Goal: Information Seeking & Learning: Learn about a topic

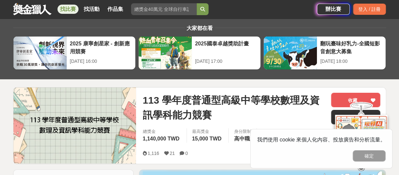
scroll to position [66, 0]
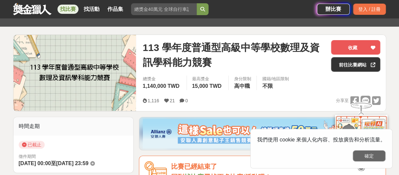
click at [372, 155] on button "確定" at bounding box center [368, 155] width 33 height 11
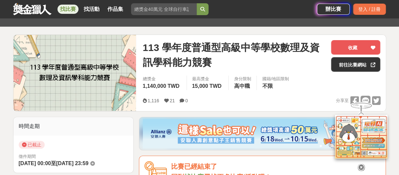
click at [360, 163] on icon at bounding box center [360, 166] width 7 height 7
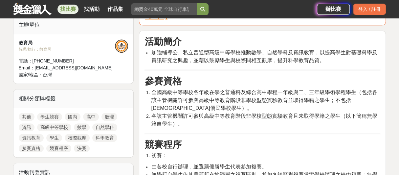
scroll to position [230, 0]
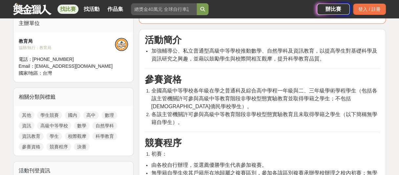
click at [108, 114] on link "數理" at bounding box center [109, 115] width 16 height 8
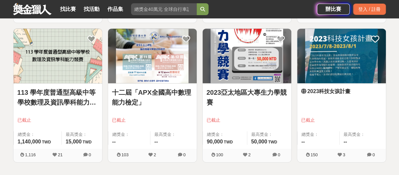
scroll to position [197, 0]
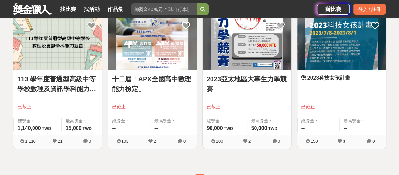
click at [46, 83] on link "113 學年度普通型高級中等學校數理及資訊學科能力競賽" at bounding box center [57, 84] width 81 height 20
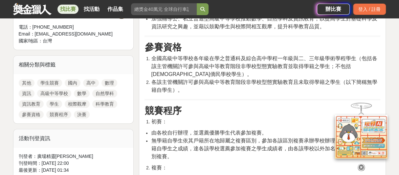
scroll to position [262, 0]
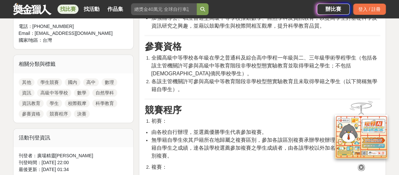
click at [360, 165] on icon at bounding box center [360, 166] width 7 height 7
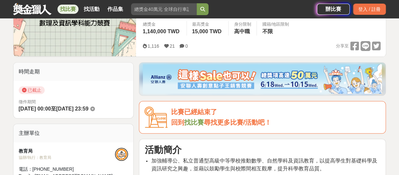
scroll to position [0, 0]
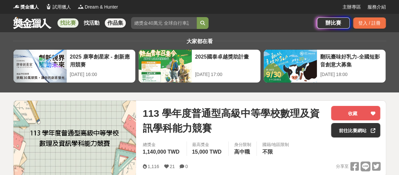
click at [118, 24] on link "作品集" at bounding box center [115, 22] width 21 height 9
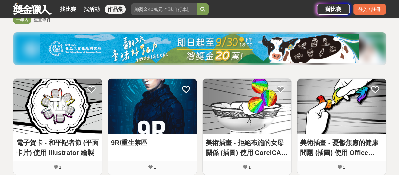
scroll to position [66, 0]
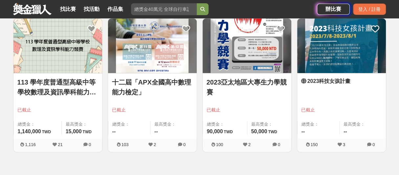
scroll to position [197, 0]
